Goal: Task Accomplishment & Management: Use online tool/utility

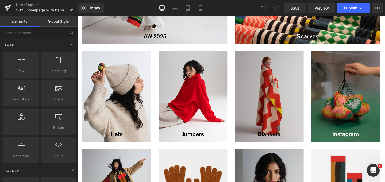
scroll to position [254, 0]
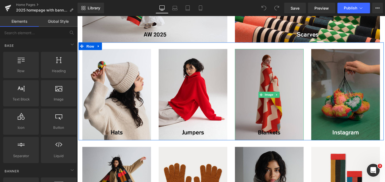
click at [259, 87] on img at bounding box center [279, 99] width 72 height 96
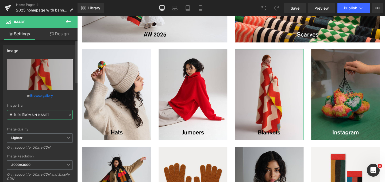
click at [39, 115] on input "[URL][DOMAIN_NAME]" at bounding box center [40, 114] width 66 height 9
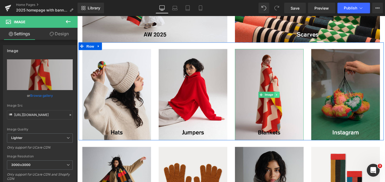
click at [286, 96] on link at bounding box center [288, 99] width 6 height 6
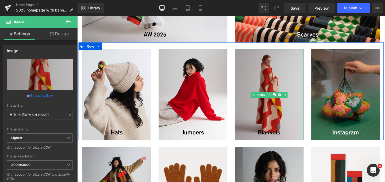
click at [270, 79] on img at bounding box center [279, 99] width 72 height 96
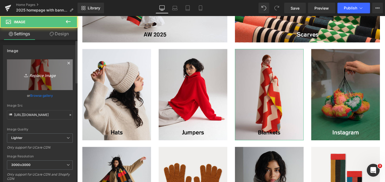
click at [43, 77] on icon "Replace Image" at bounding box center [39, 74] width 43 height 7
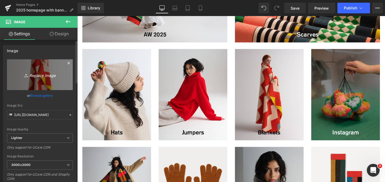
type input "C:\fakepath\homepage-tartan.jpg"
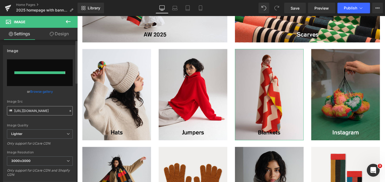
type input "[URL][DOMAIN_NAME]"
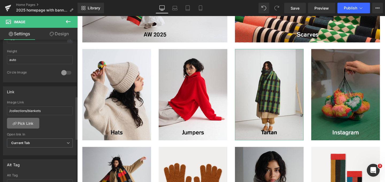
scroll to position [189, 0]
click at [33, 120] on link "Pick Link" at bounding box center [23, 122] width 32 height 11
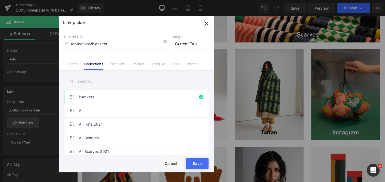
click at [106, 80] on input "text" at bounding box center [136, 81] width 144 height 12
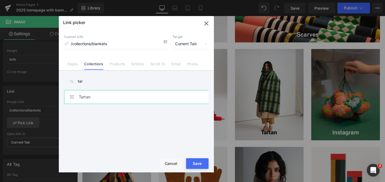
type input "tar"
click at [103, 94] on link "Tartan" at bounding box center [138, 96] width 118 height 13
type input "/collections/tartan"
click at [198, 166] on button "Save" at bounding box center [197, 163] width 22 height 11
type input "/collections/tartan"
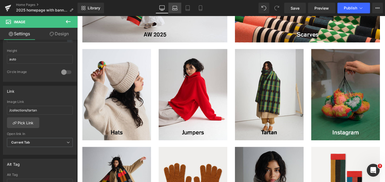
click at [173, 5] on link "Laptop" at bounding box center [175, 8] width 13 height 11
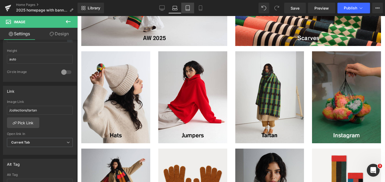
click at [187, 8] on icon at bounding box center [187, 7] width 5 height 5
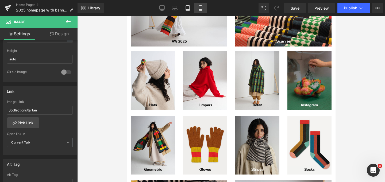
click at [201, 8] on icon at bounding box center [200, 7] width 5 height 5
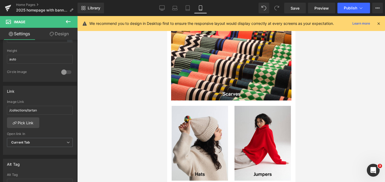
scroll to position [415, 0]
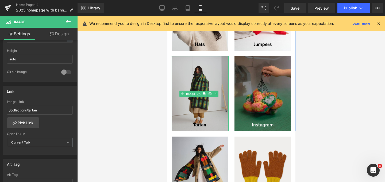
click at [193, 64] on img at bounding box center [199, 93] width 56 height 75
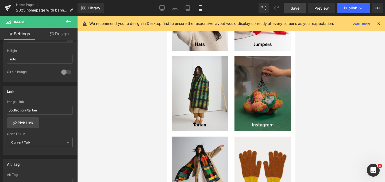
click at [296, 11] on span "Save" at bounding box center [295, 8] width 9 height 6
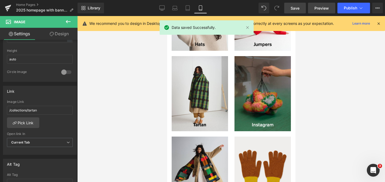
click at [322, 6] on span "Preview" at bounding box center [322, 8] width 14 height 6
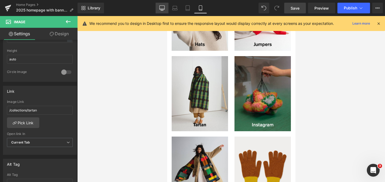
click at [162, 8] on icon at bounding box center [161, 7] width 5 height 5
type input "100"
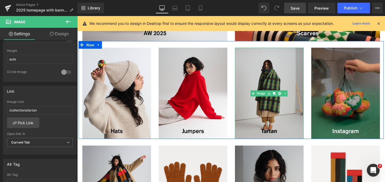
click at [279, 108] on img at bounding box center [279, 97] width 72 height 96
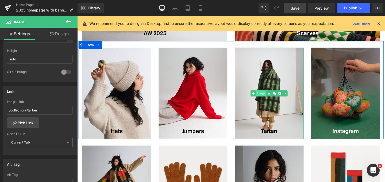
click at [269, 96] on link "Image" at bounding box center [268, 97] width 17 height 6
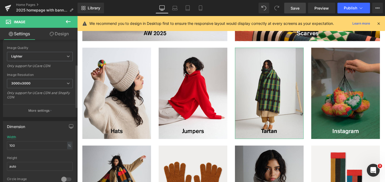
scroll to position [0, 0]
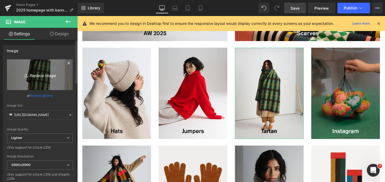
click at [37, 73] on icon "Replace Image" at bounding box center [39, 74] width 43 height 7
type input "C:\fakepath\homepage-tartan-v2.jpg"
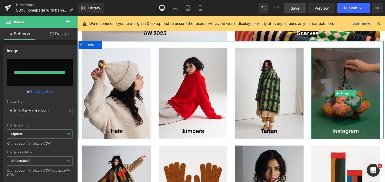
type input "[URL][DOMAIN_NAME]"
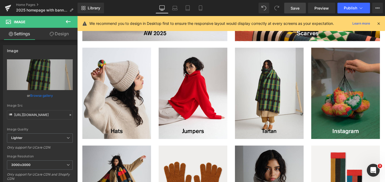
click at [295, 7] on span "Save" at bounding box center [295, 8] width 9 height 6
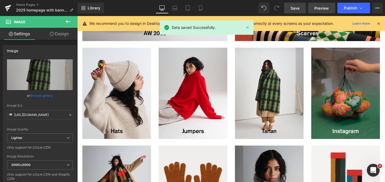
click at [324, 10] on span "Preview" at bounding box center [322, 8] width 14 height 6
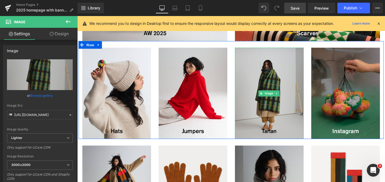
click at [287, 70] on img at bounding box center [279, 97] width 72 height 96
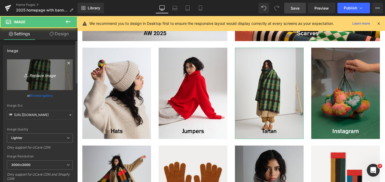
click at [31, 79] on link "Replace Image" at bounding box center [40, 74] width 66 height 31
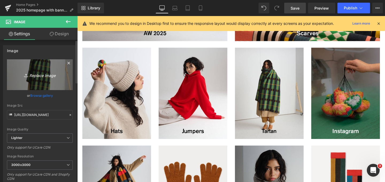
type input "C:\fakepath\homepage-tartan-v3.jpg"
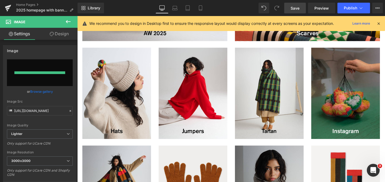
type input "[URL][DOMAIN_NAME]"
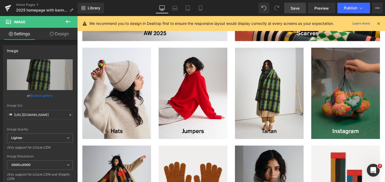
click at [296, 9] on span "Save" at bounding box center [295, 8] width 9 height 6
click at [350, 10] on button "Publish" at bounding box center [354, 8] width 33 height 11
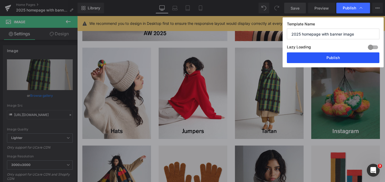
click at [341, 60] on button "Publish" at bounding box center [333, 57] width 93 height 11
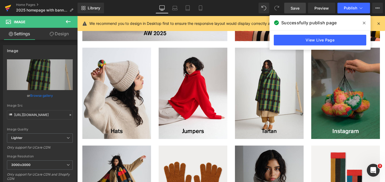
click at [7, 9] on icon at bounding box center [8, 8] width 4 height 2
